Goal: Transaction & Acquisition: Purchase product/service

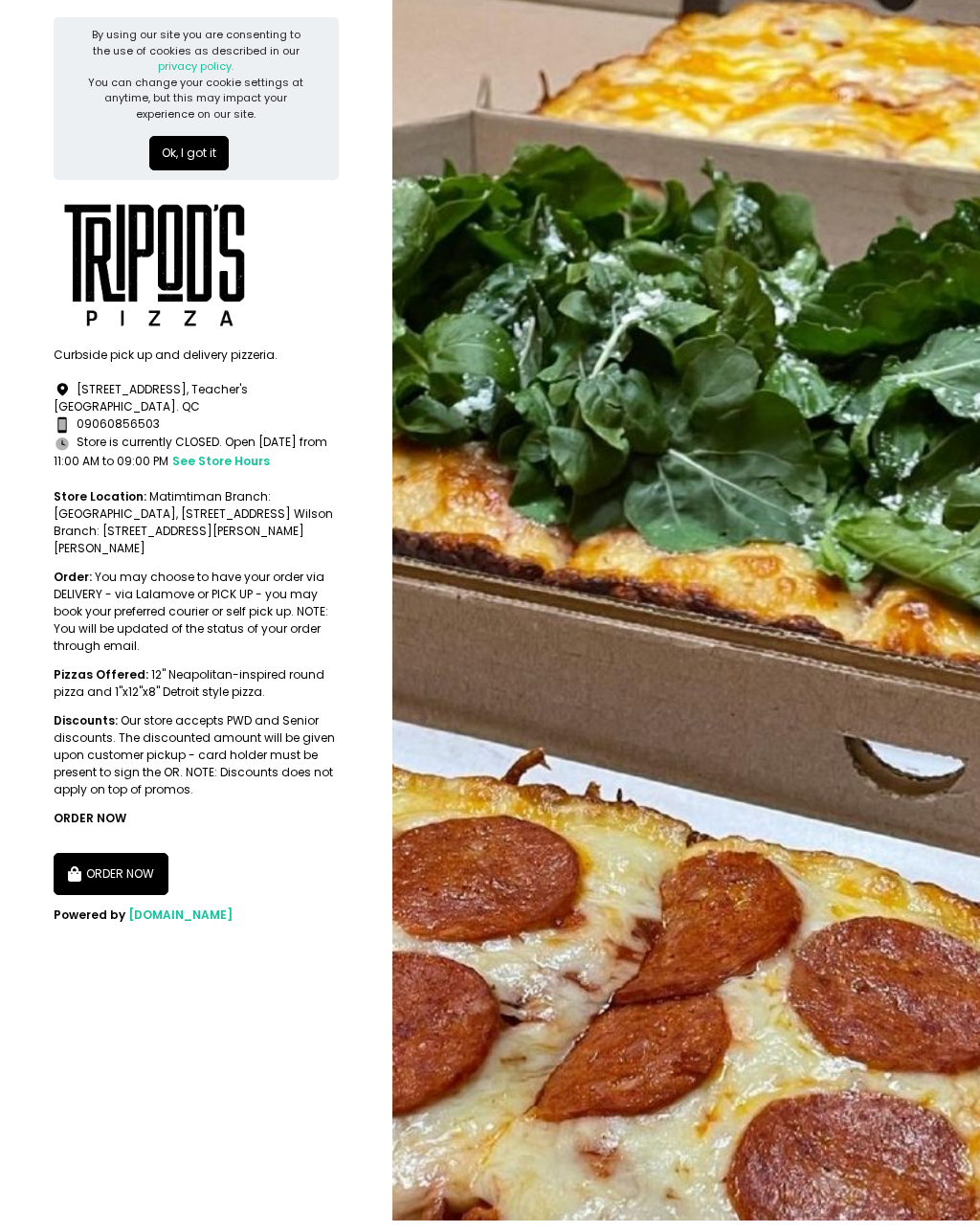
scroll to position [12, 0]
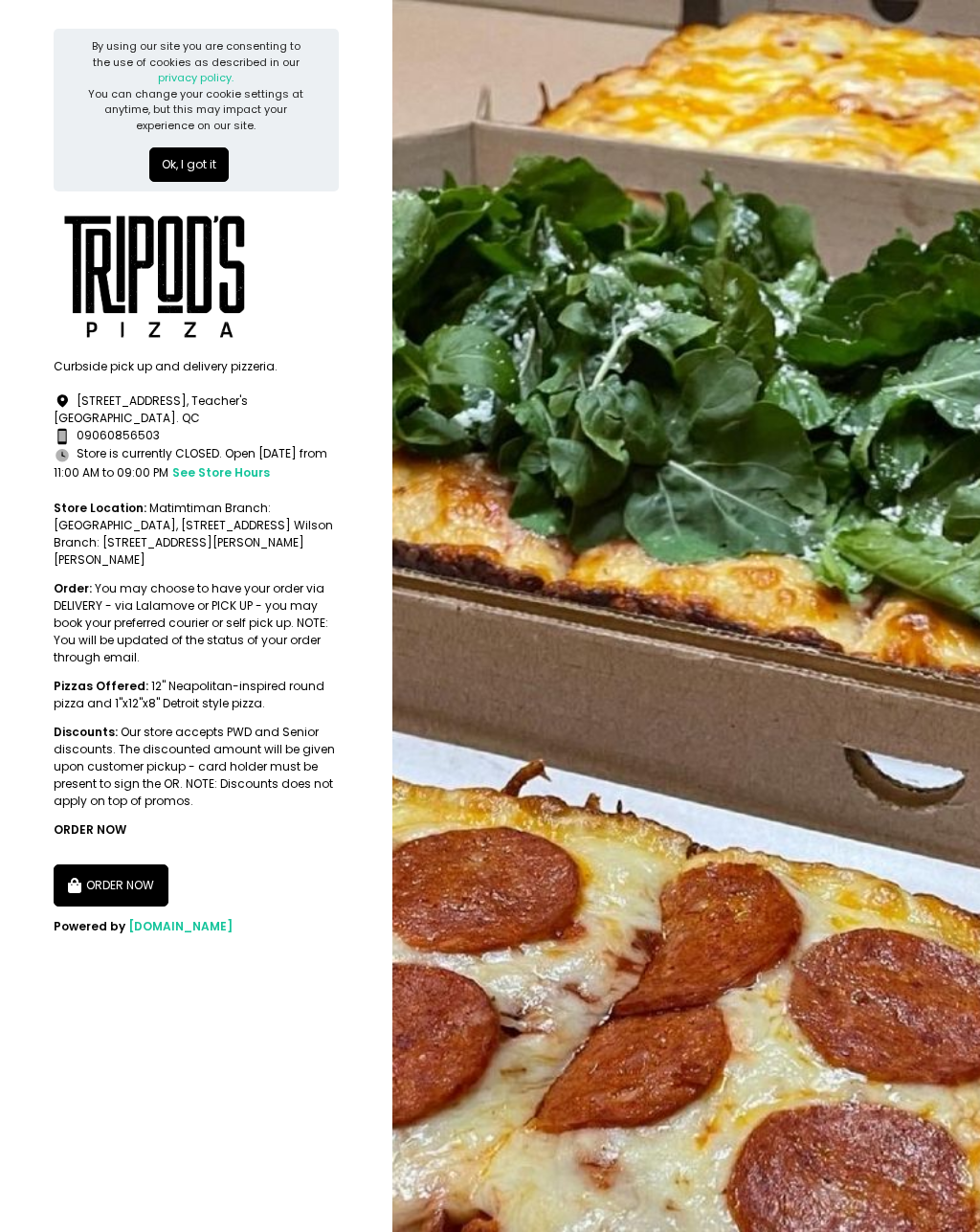
click at [148, 869] on button "ORDER NOW" at bounding box center [111, 885] width 115 height 42
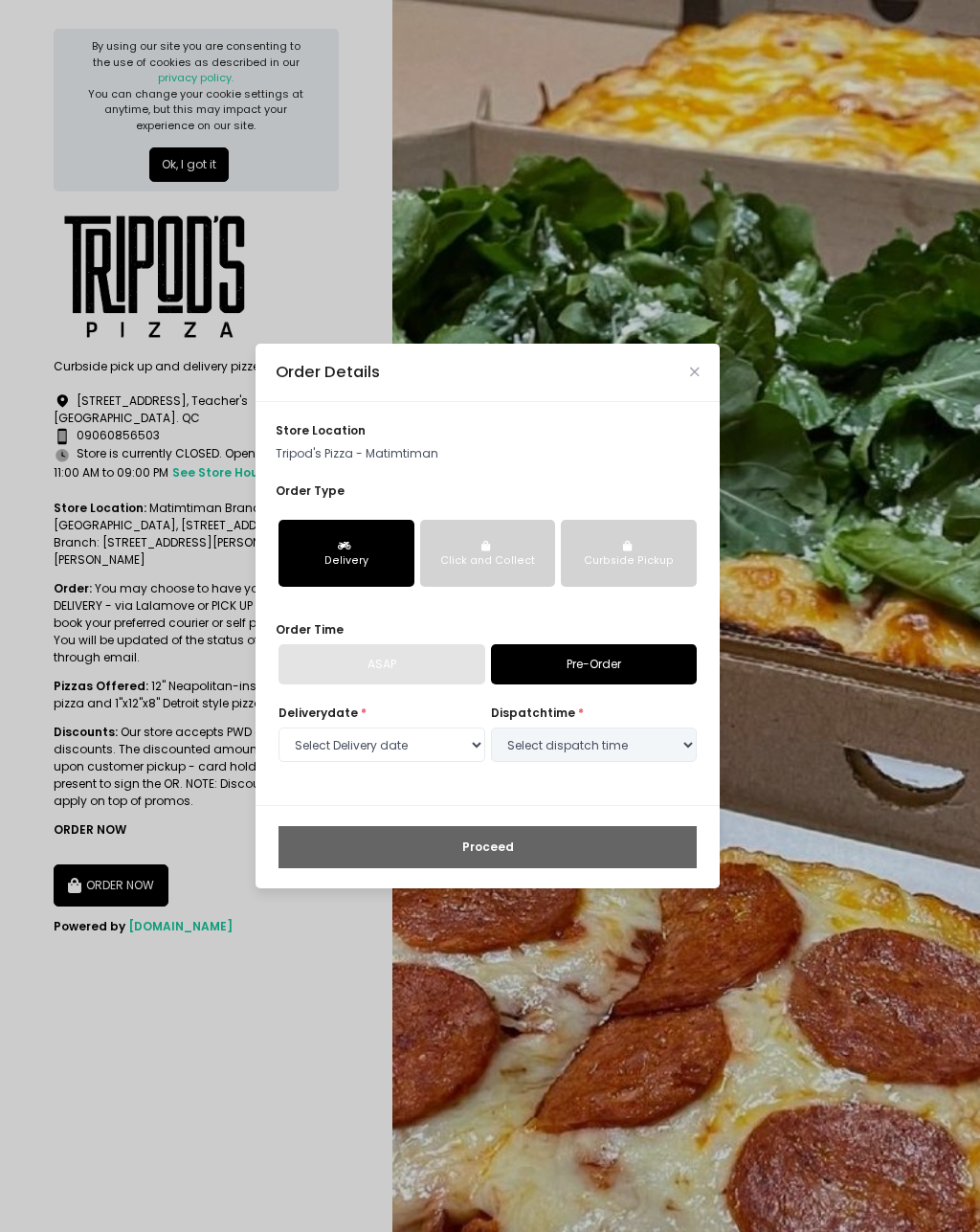
select select "[DATE]"
click at [697, 378] on icon "Close" at bounding box center [695, 372] width 10 height 13
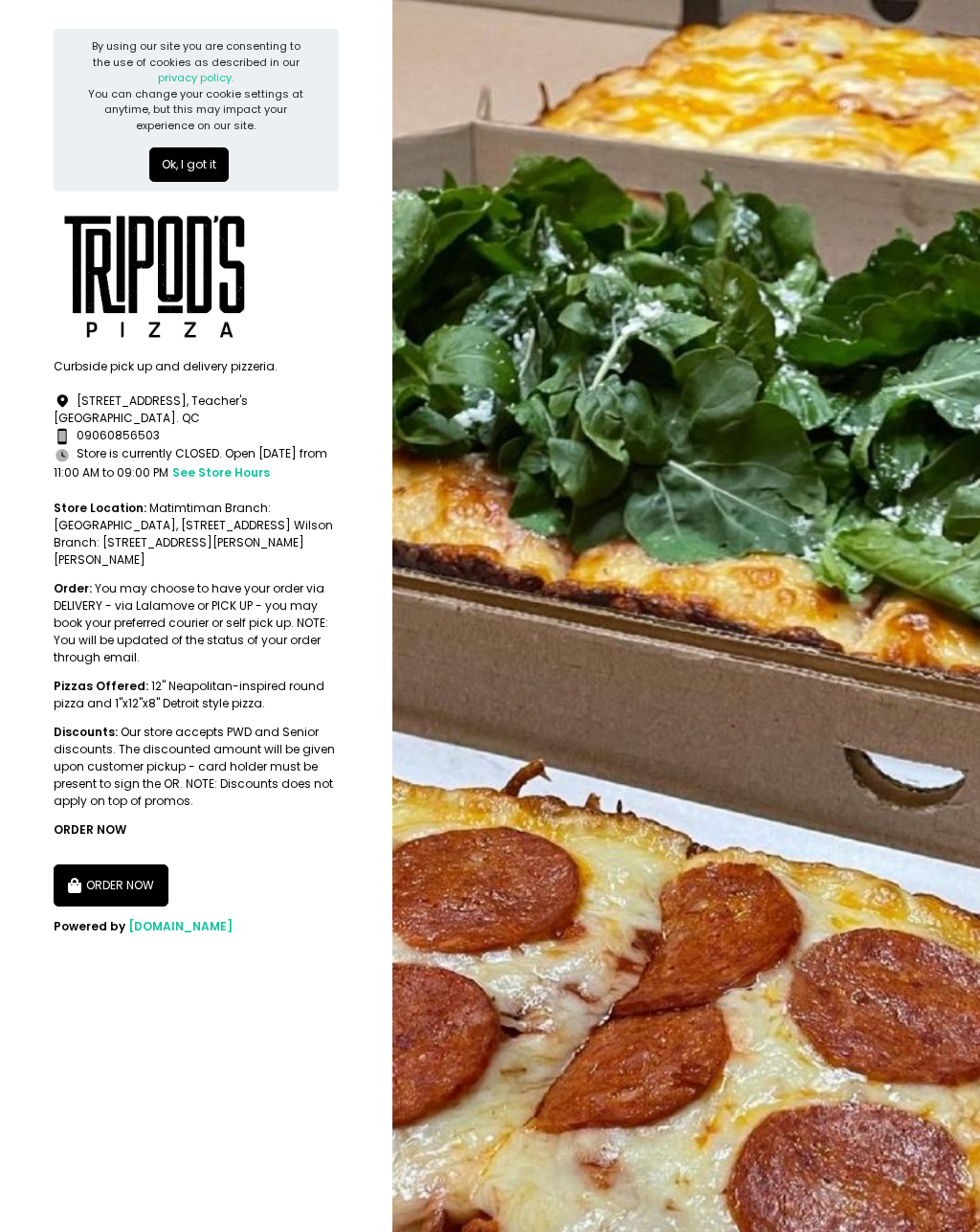
scroll to position [0, 0]
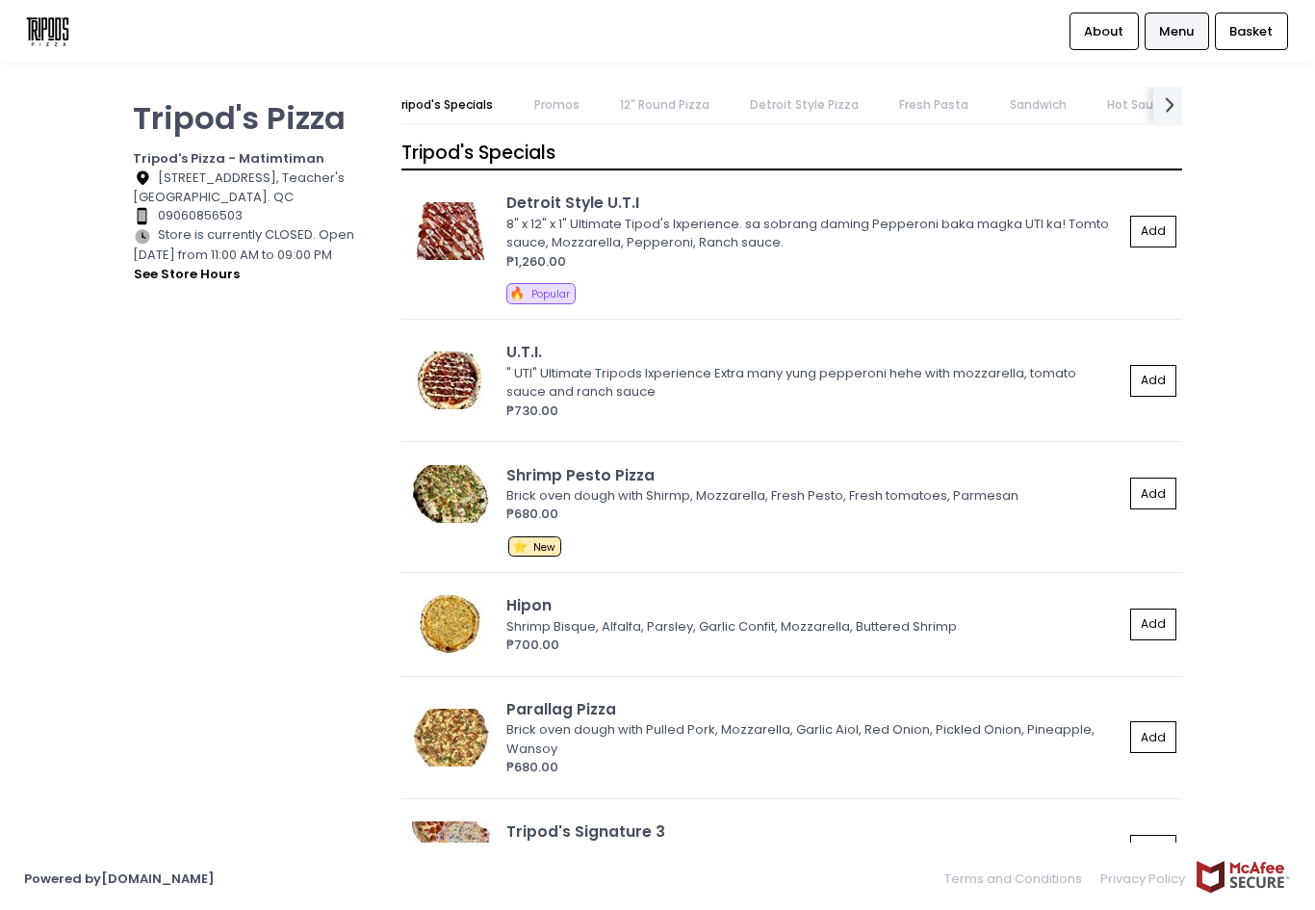
scroll to position [0, 39]
click at [937, 110] on link "Fresh Pasta" at bounding box center [921, 105] width 107 height 37
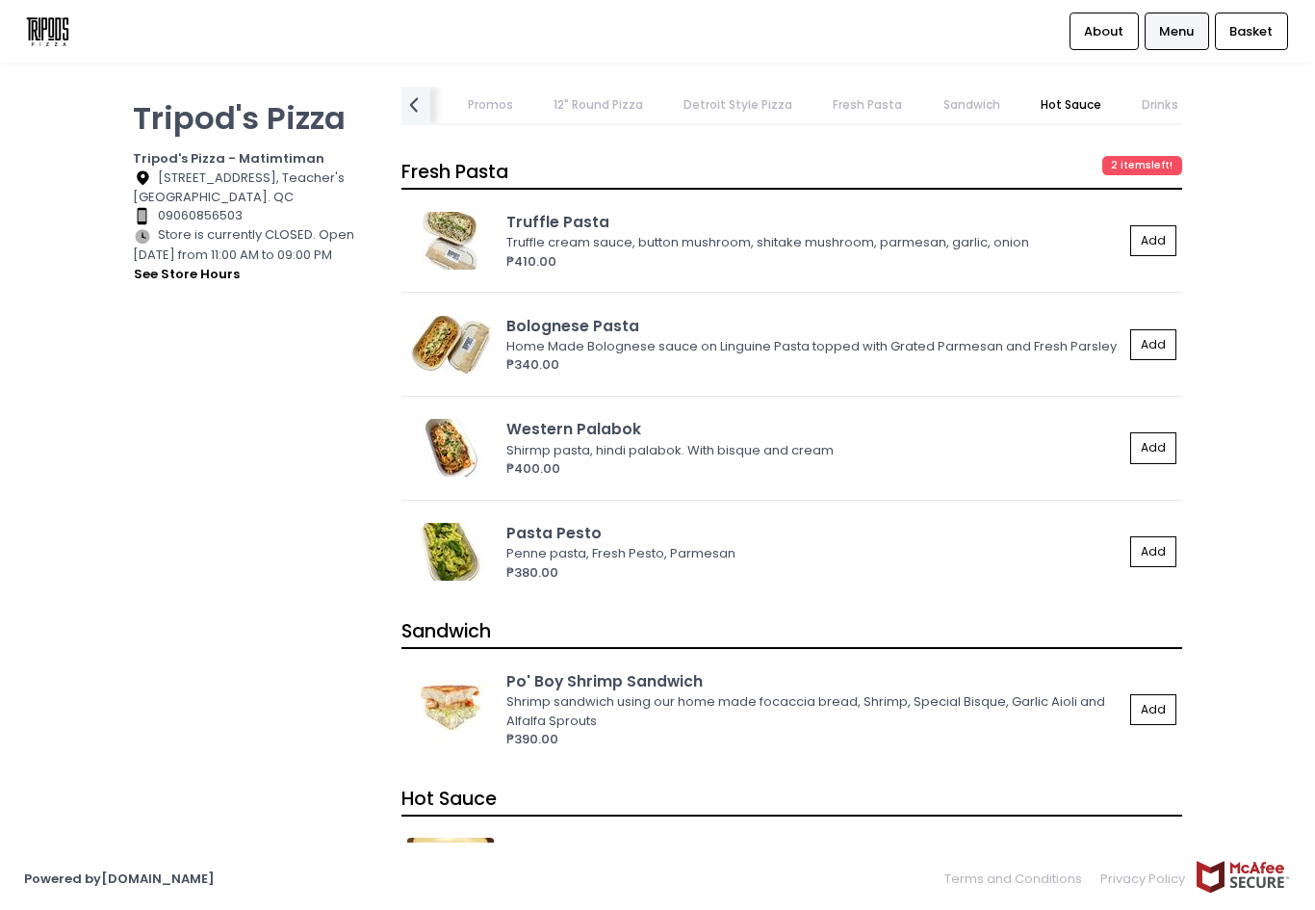
scroll to position [0, 116]
click at [991, 114] on link "Sandwich" at bounding box center [972, 105] width 94 height 37
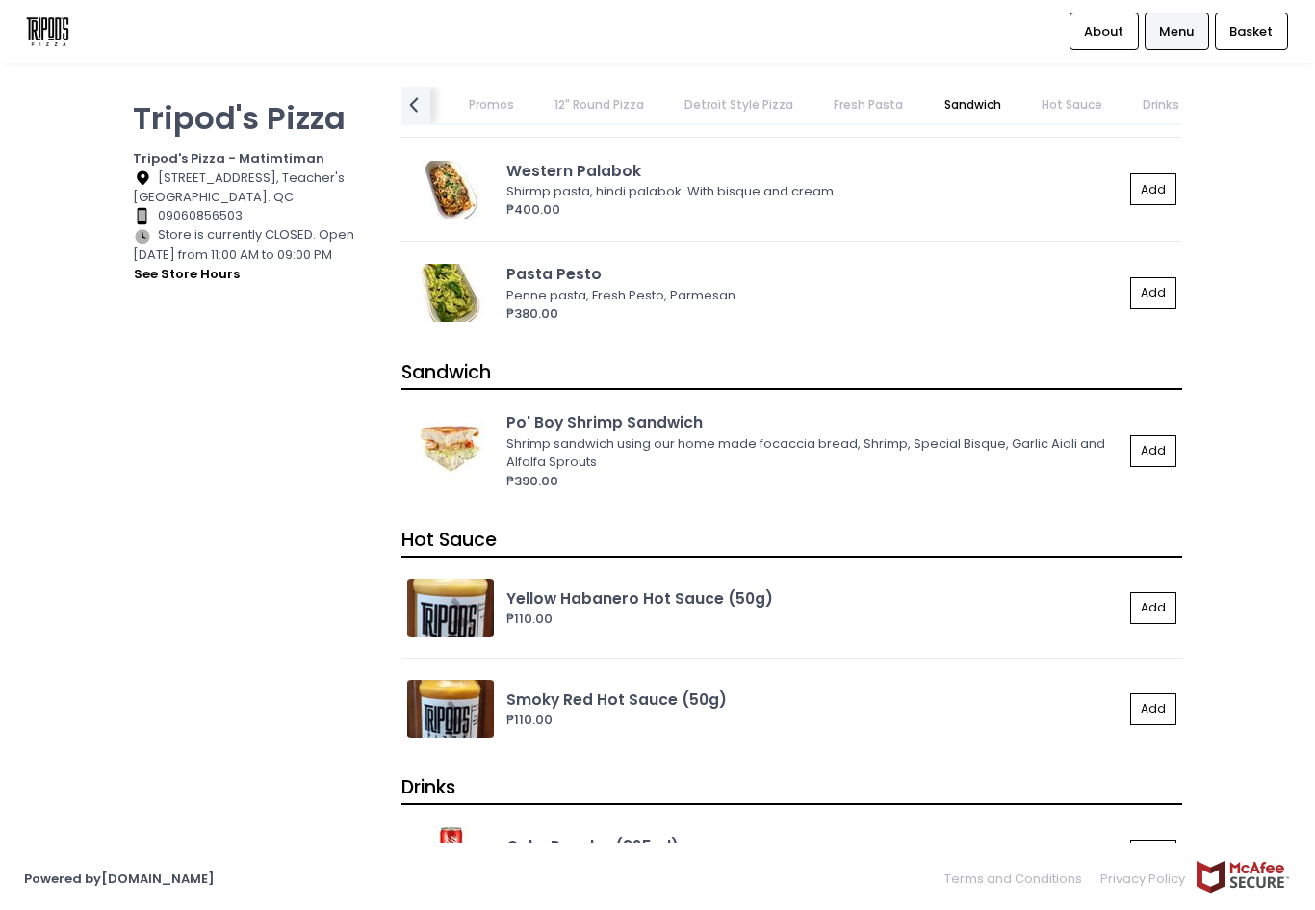
scroll to position [4141, 0]
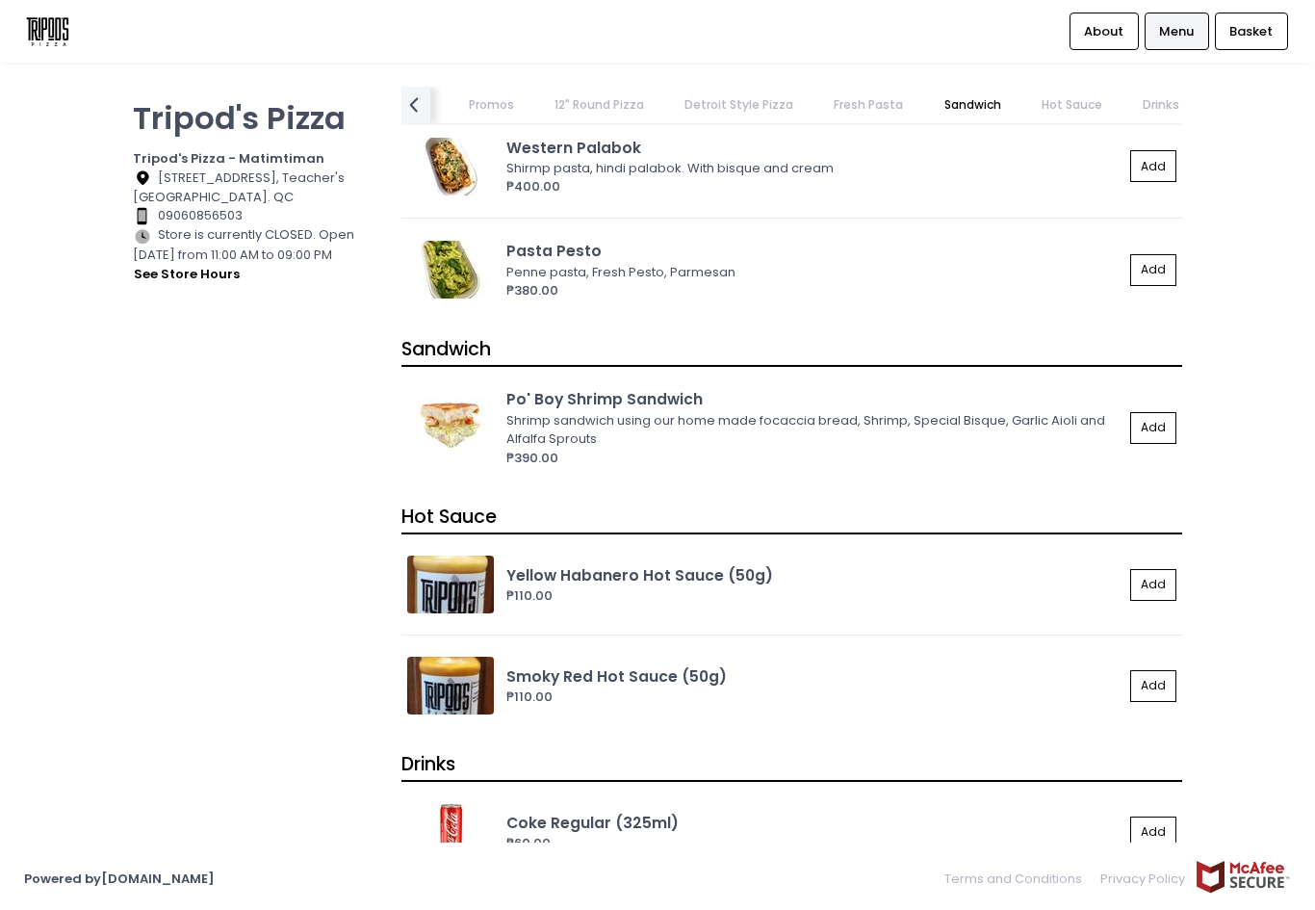
click at [885, 115] on link "Fresh Pasta" at bounding box center [868, 105] width 107 height 37
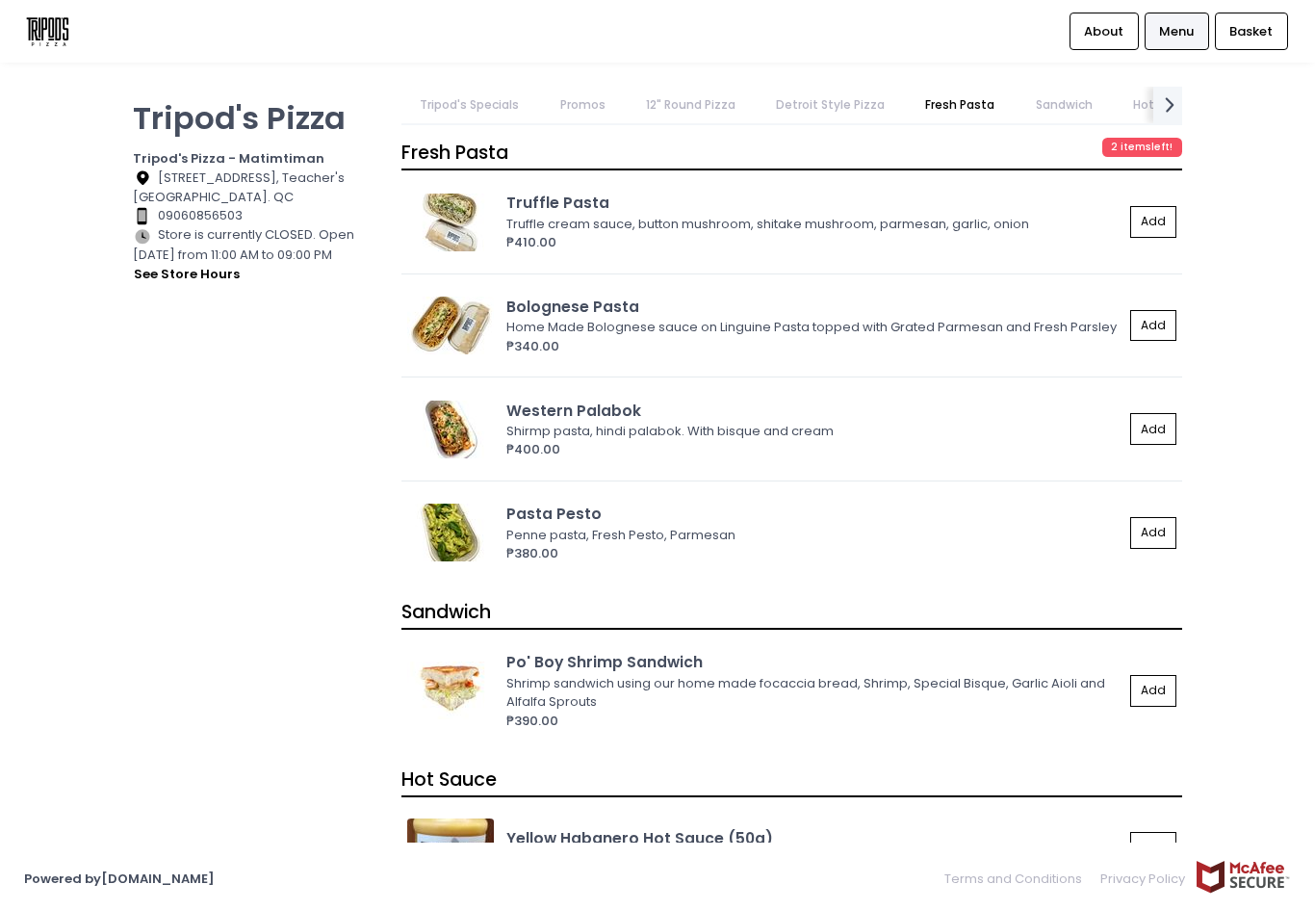
scroll to position [0, 0]
click at [507, 98] on link "Tripod's Specials" at bounding box center [469, 105] width 137 height 37
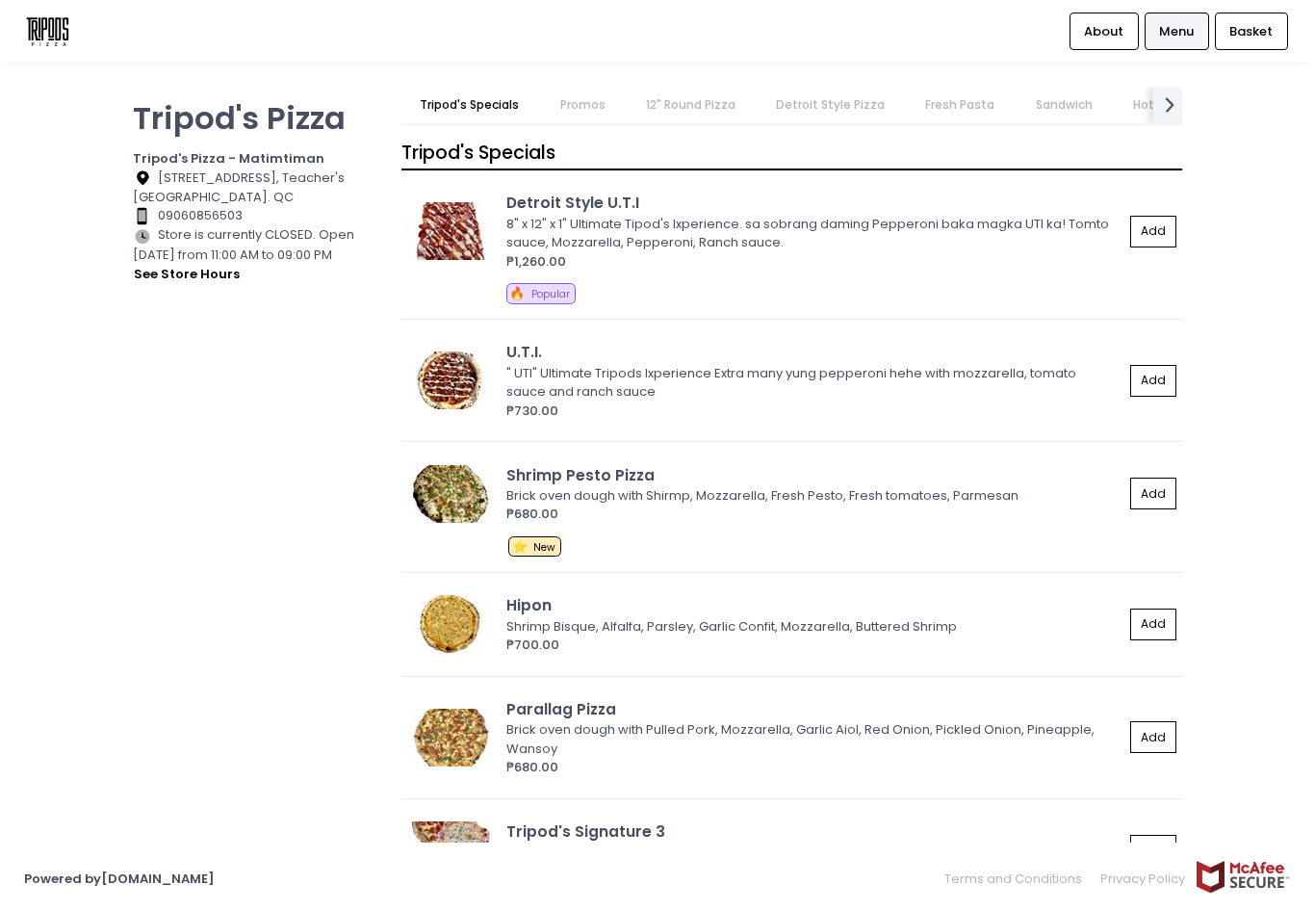
click at [708, 113] on link "12" Round Pizza" at bounding box center [690, 105] width 127 height 37
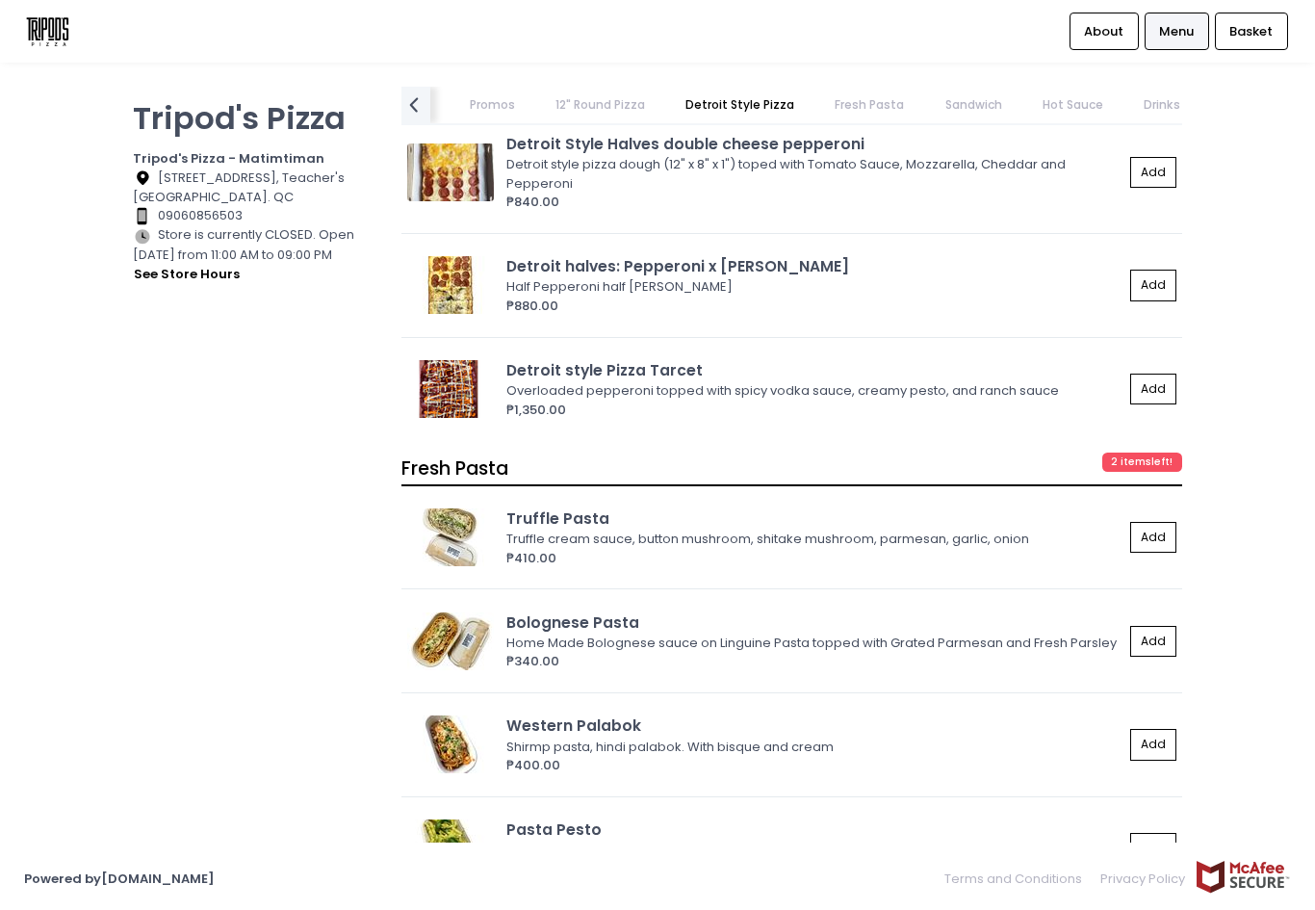
scroll to position [3373, 0]
click at [1183, 37] on span "Menu" at bounding box center [1176, 31] width 35 height 19
